Goal: Navigation & Orientation: Find specific page/section

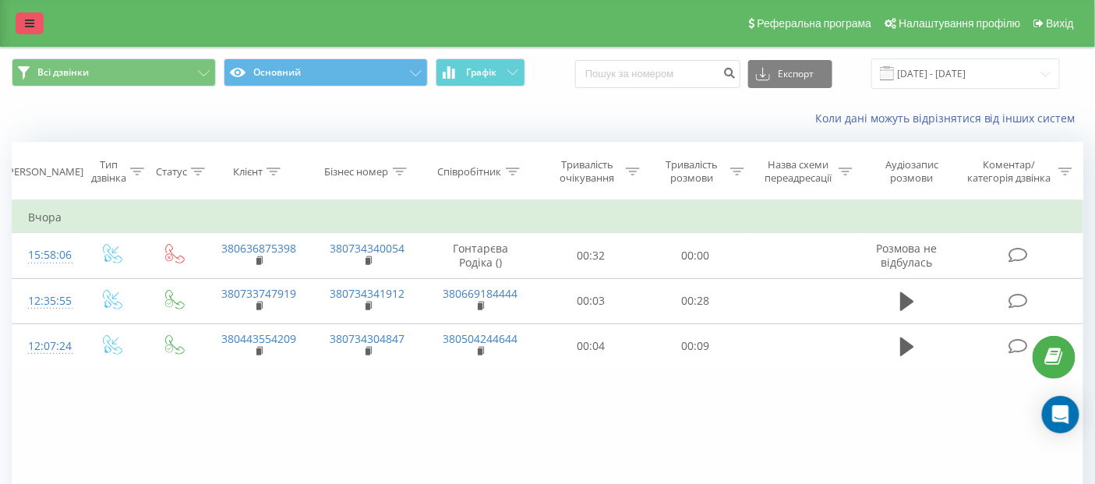
click at [25, 18] on icon at bounding box center [29, 23] width 9 height 11
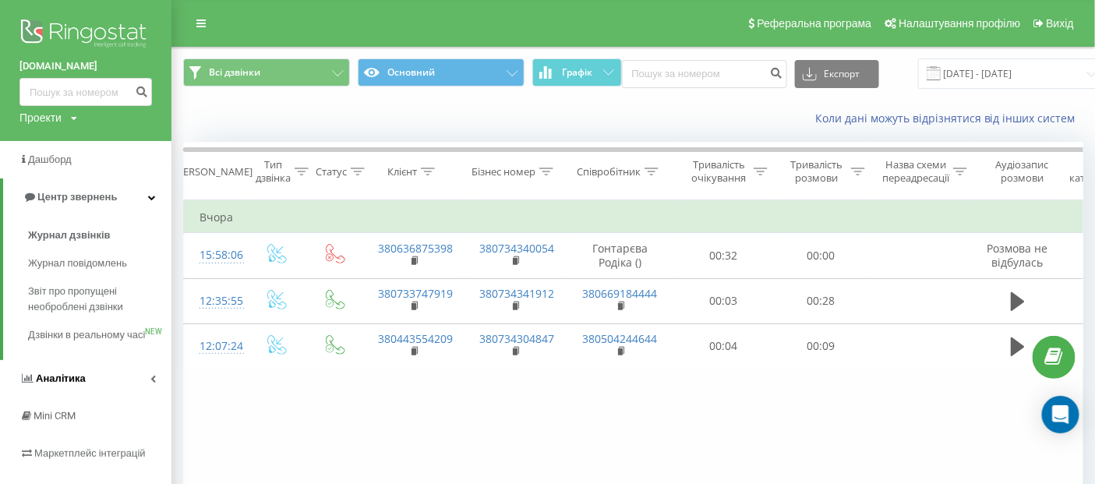
click at [145, 390] on link "Аналiтика" at bounding box center [85, 378] width 171 height 37
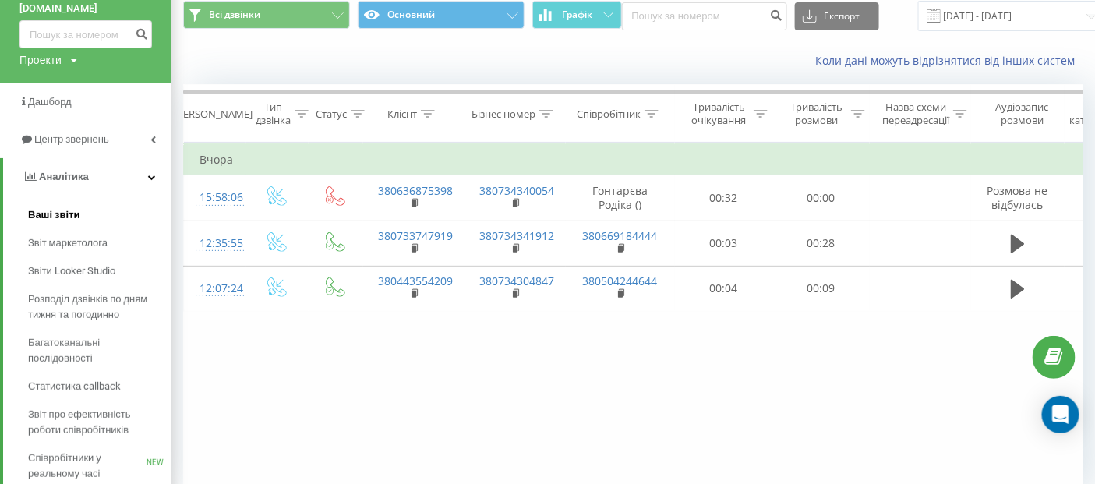
scroll to position [86, 0]
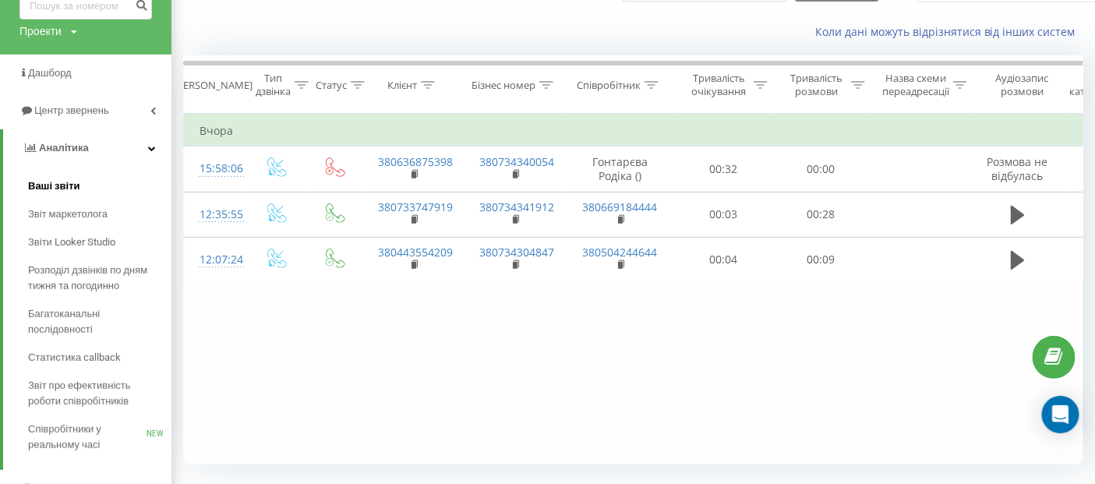
click at [49, 185] on span "Ваші звіти" at bounding box center [54, 186] width 52 height 16
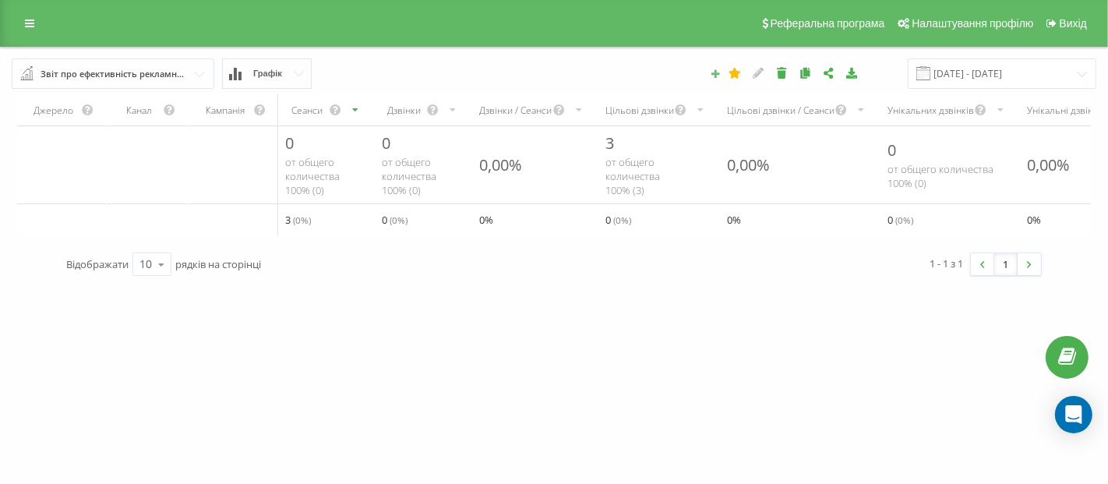
click at [721, 73] on icon at bounding box center [715, 73] width 11 height 9
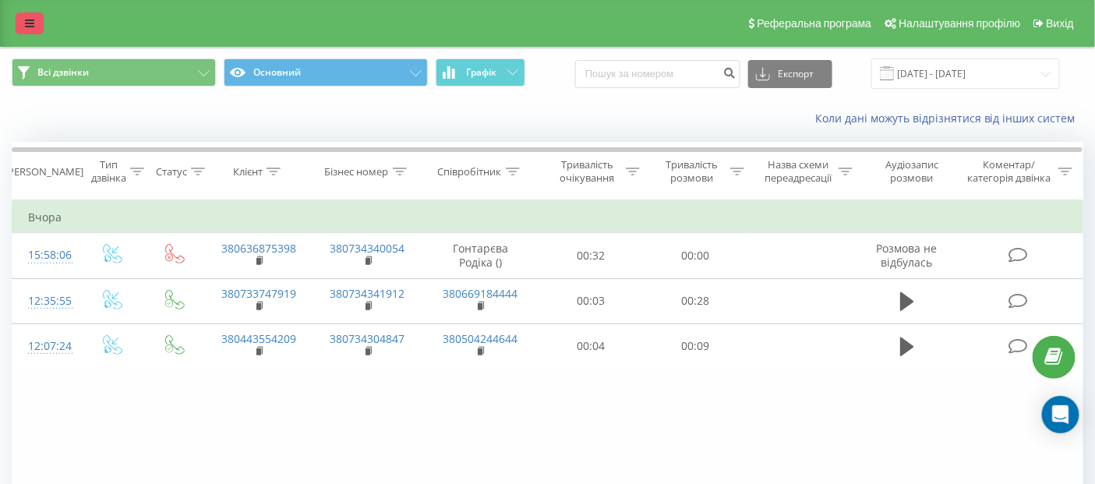
click at [28, 23] on icon at bounding box center [29, 23] width 9 height 11
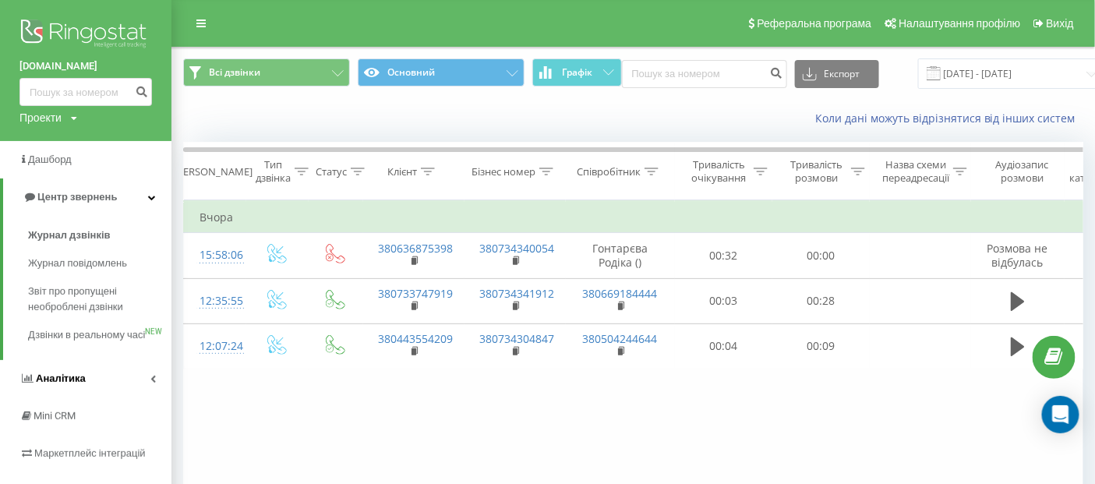
click at [145, 390] on link "Аналiтика" at bounding box center [85, 378] width 171 height 37
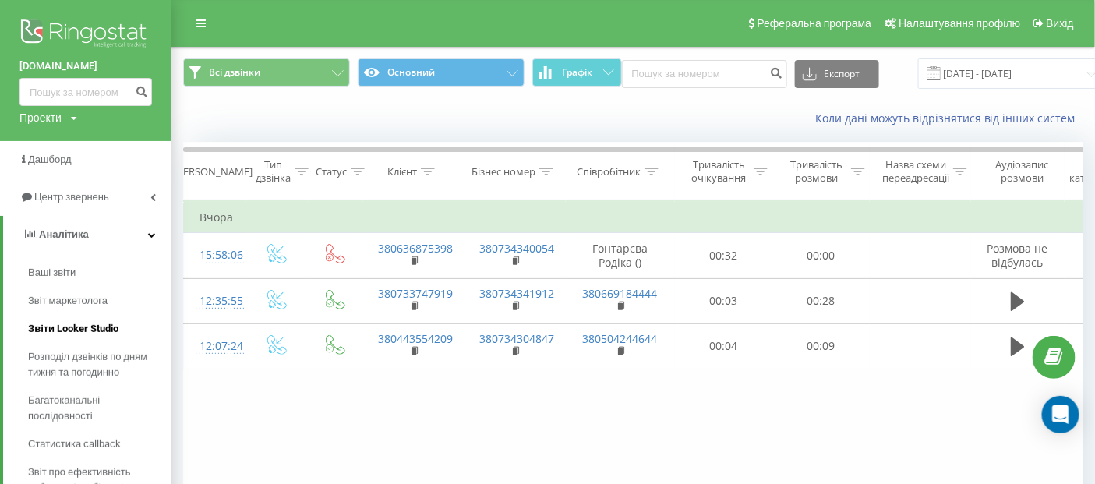
click at [86, 329] on span "Звіти Looker Studio" at bounding box center [73, 329] width 90 height 16
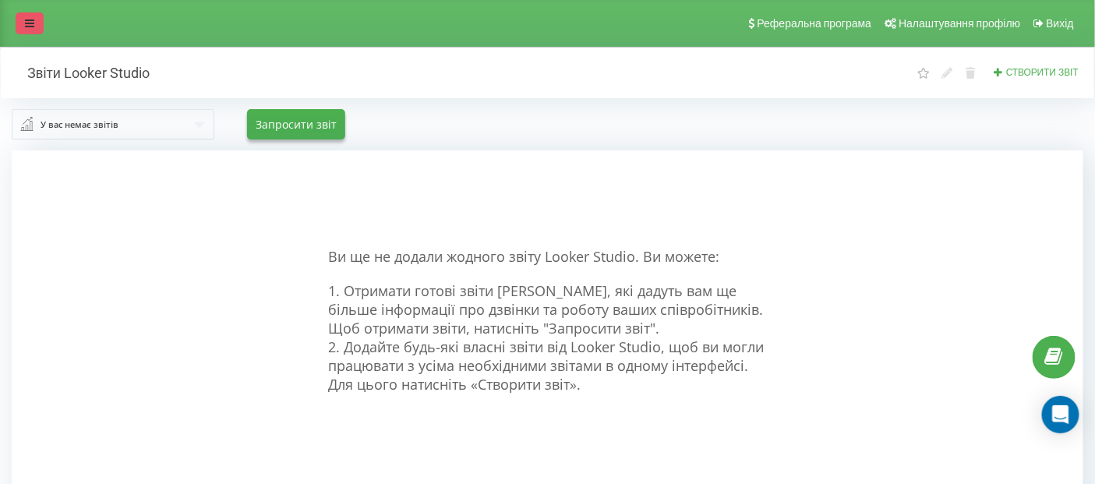
click at [28, 26] on icon at bounding box center [29, 23] width 9 height 11
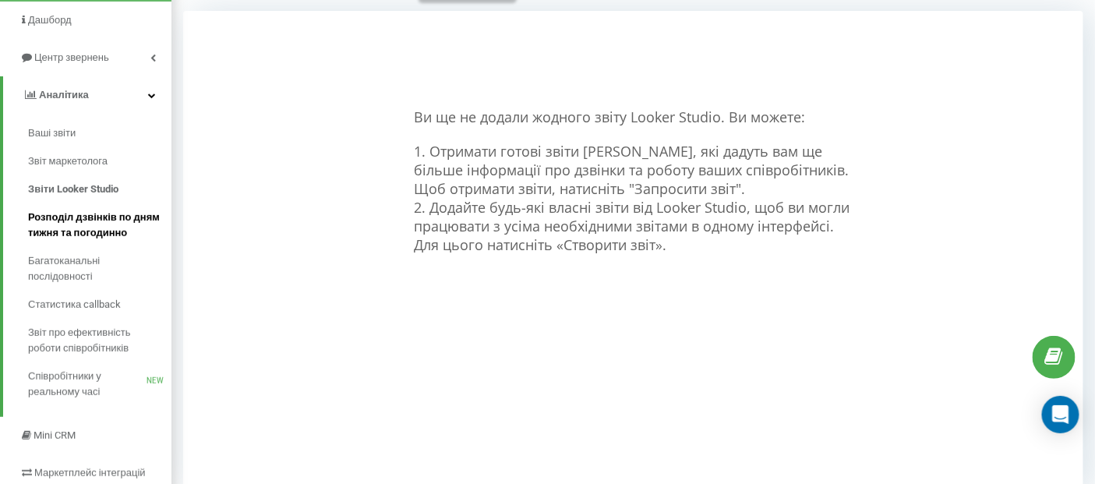
scroll to position [173, 0]
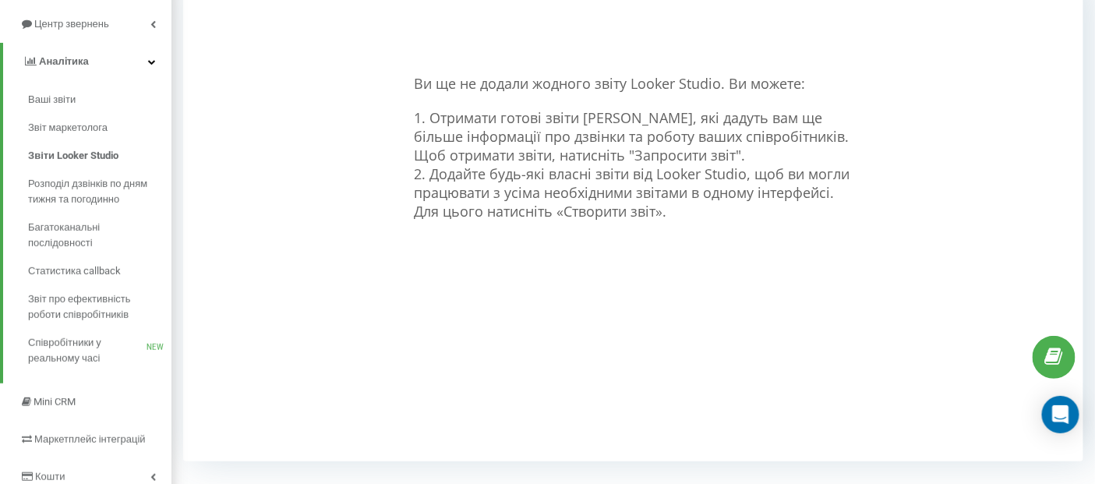
click at [1027, 273] on div "Ви ще не додали жодного звіту Looker Studio. Ви можете: 1. Отримати готові звіт…" at bounding box center [633, 219] width 900 height 484
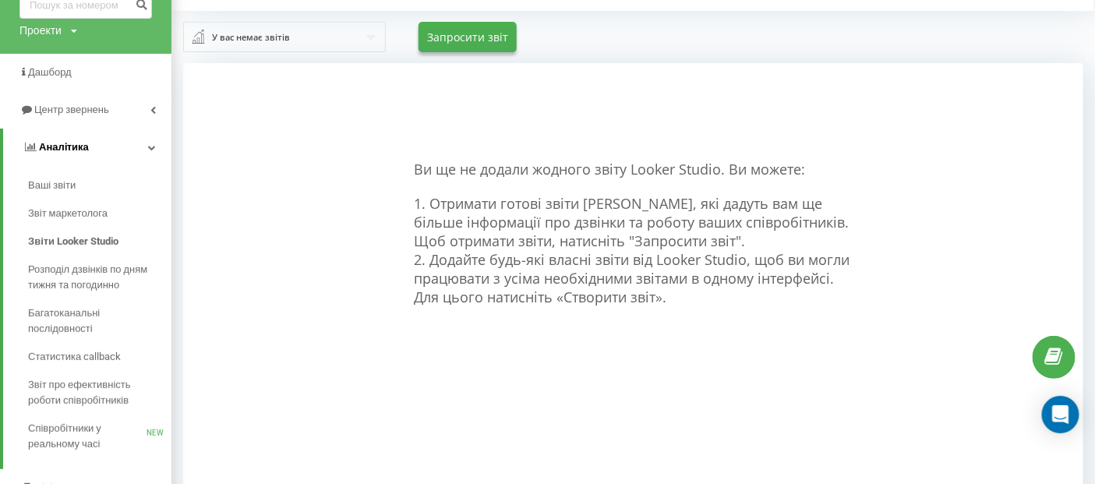
scroll to position [1, 0]
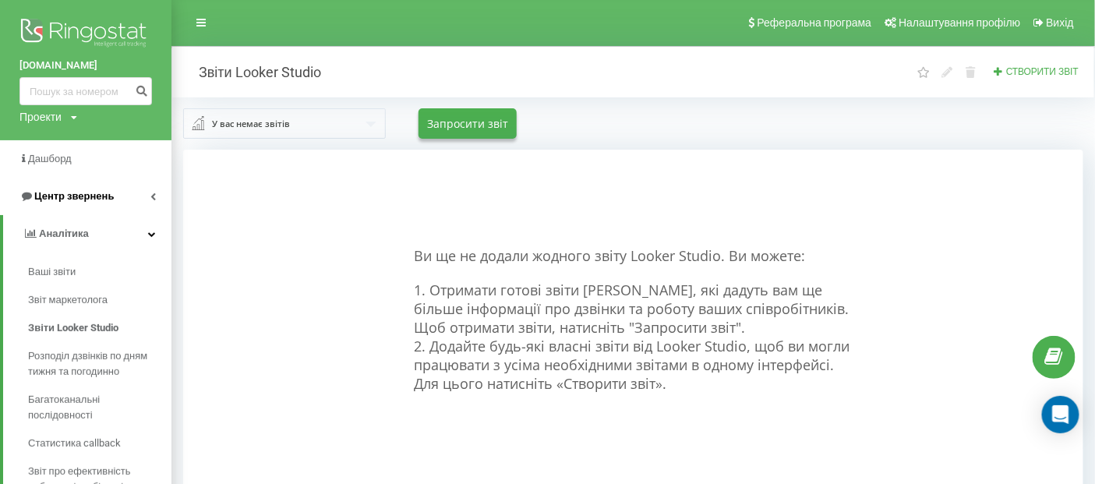
click at [146, 192] on link "Центр звернень" at bounding box center [85, 196] width 171 height 37
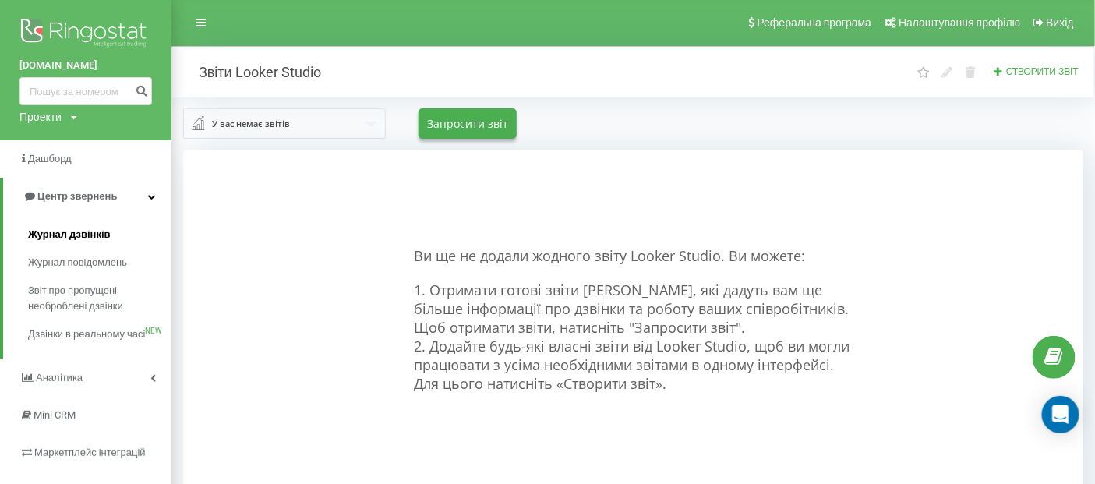
click at [71, 231] on span "Журнал дзвінків" at bounding box center [69, 235] width 83 height 16
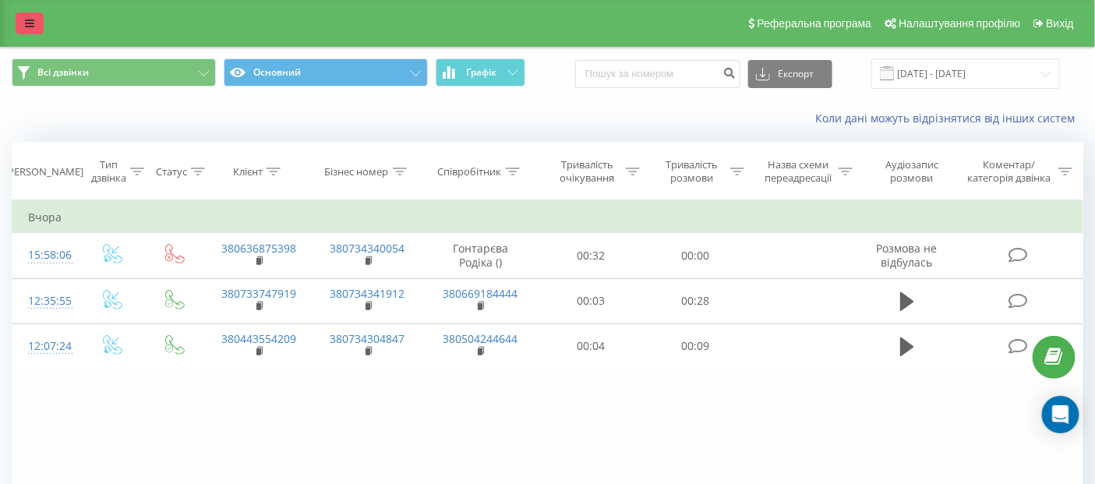
click at [25, 25] on icon at bounding box center [29, 23] width 9 height 11
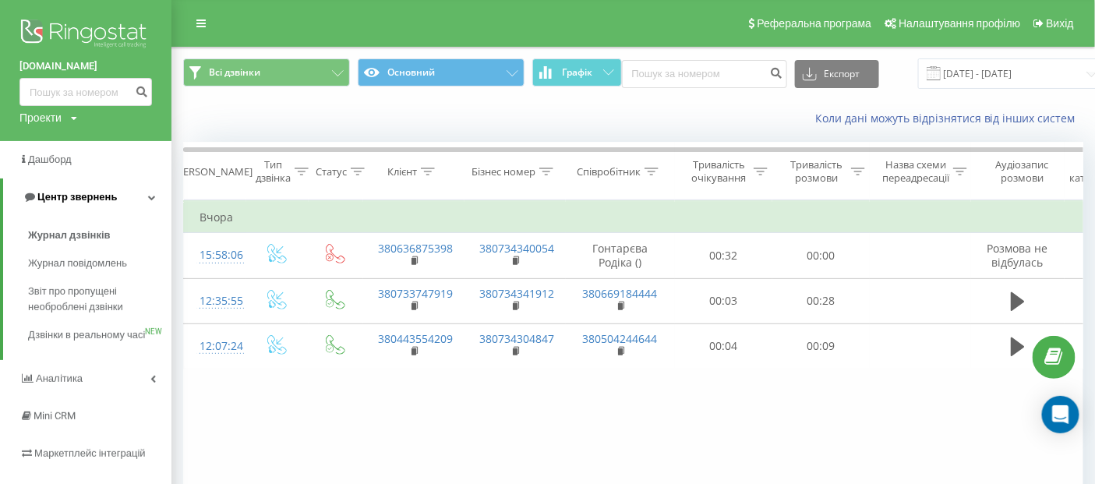
click at [148, 201] on icon at bounding box center [152, 197] width 8 height 8
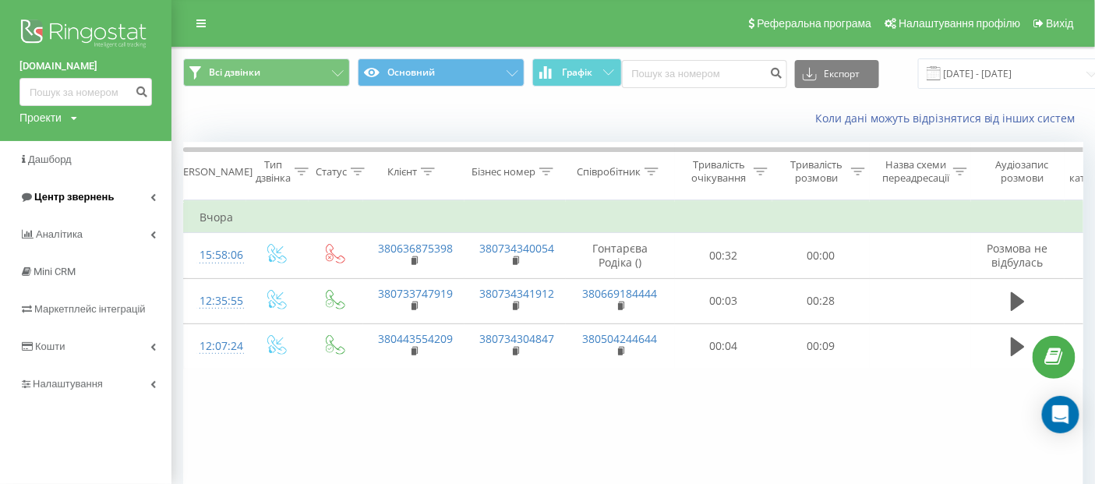
click at [153, 199] on icon at bounding box center [152, 197] width 5 height 8
